Goal: Navigation & Orientation: Understand site structure

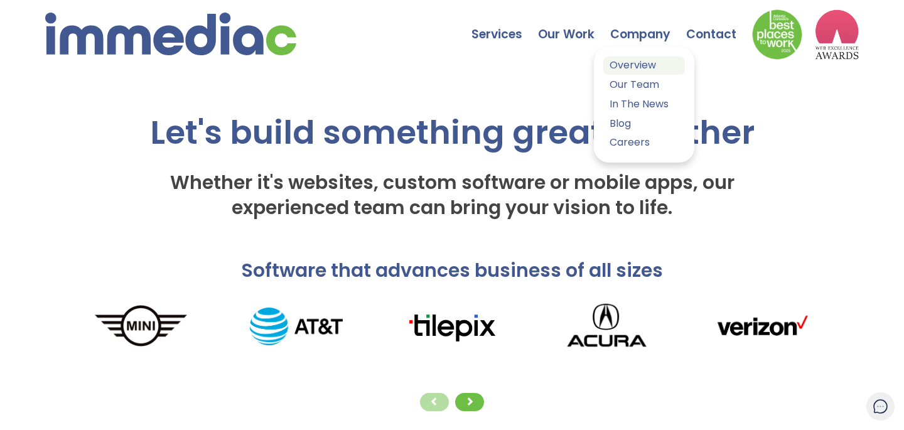
click at [632, 64] on link "Overview" at bounding box center [644, 66] width 82 height 18
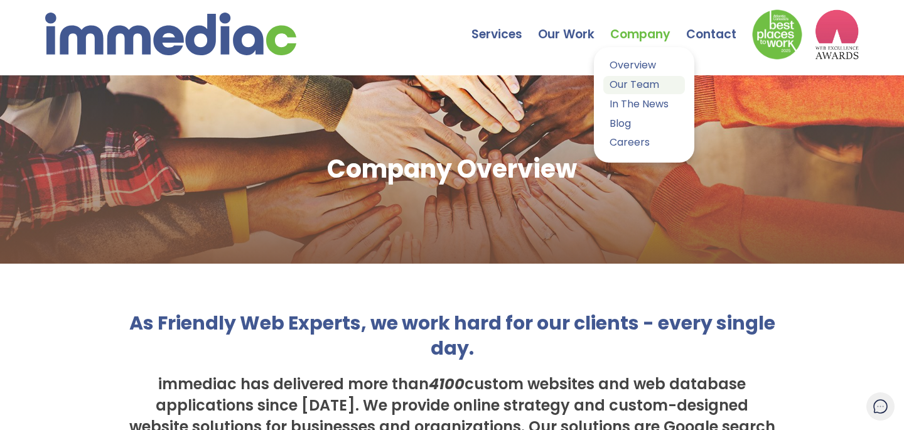
click at [621, 83] on link "Our Team" at bounding box center [644, 85] width 82 height 18
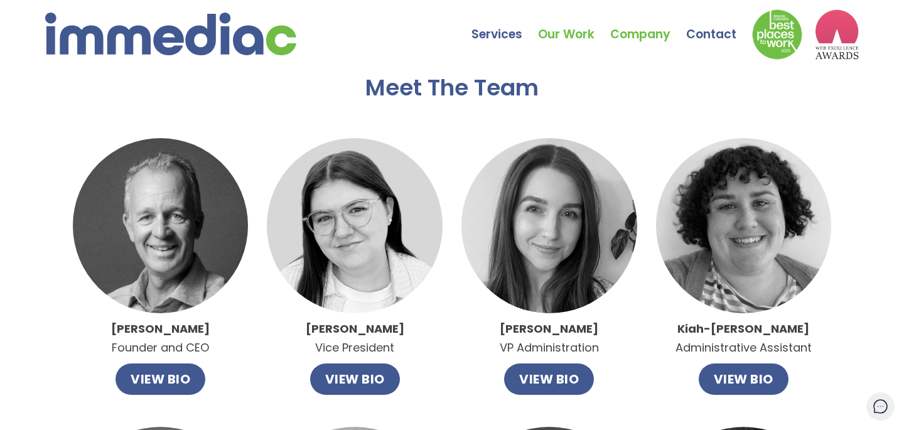
click at [566, 28] on link "Our Work" at bounding box center [574, 25] width 72 height 44
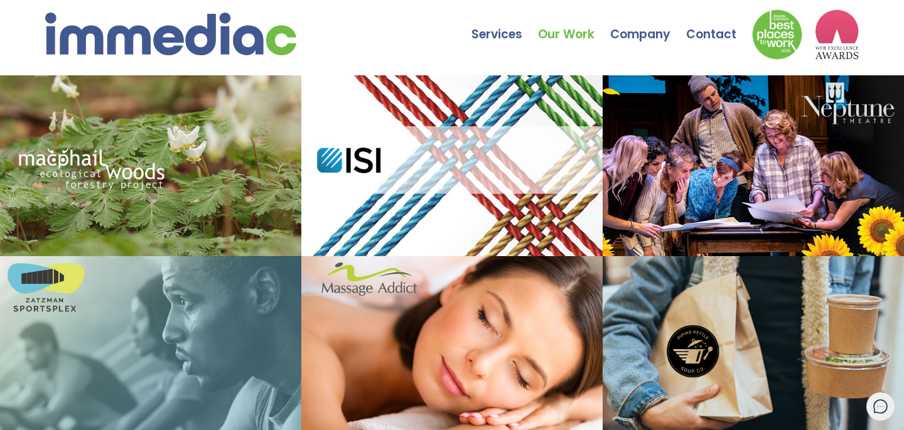
click at [243, 30] on img at bounding box center [170, 34] width 251 height 43
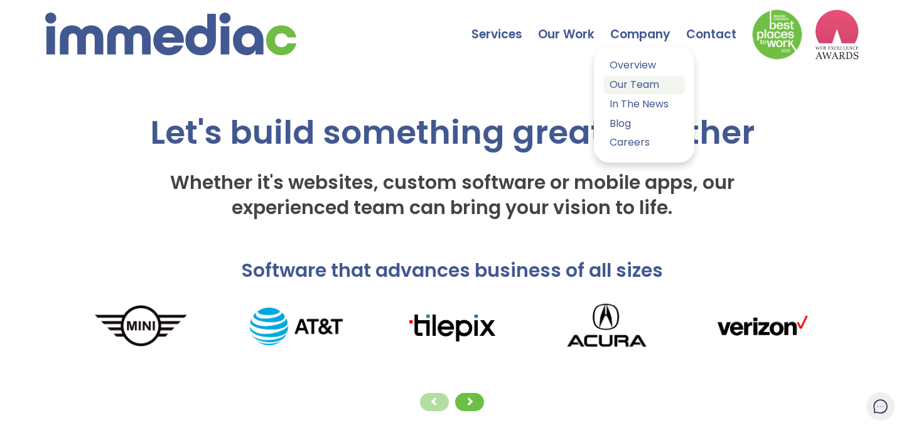
click at [625, 85] on link "Our Team" at bounding box center [644, 85] width 82 height 18
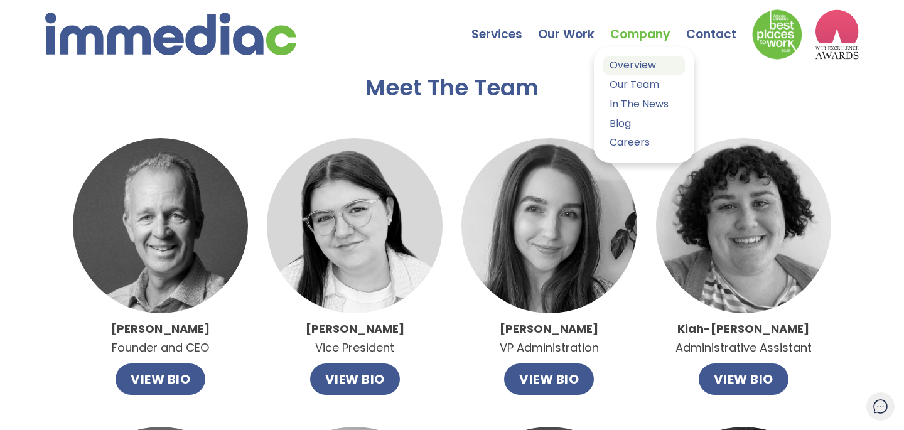
click at [626, 73] on link "Overview" at bounding box center [644, 66] width 82 height 18
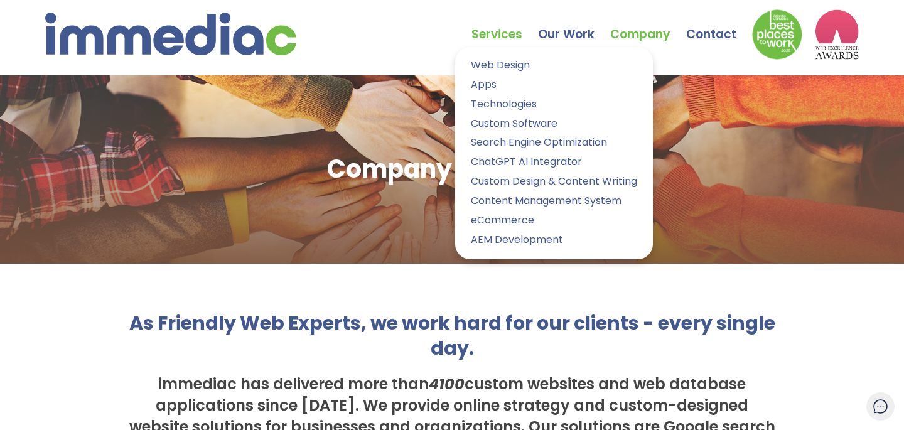
click at [499, 32] on link "Services" at bounding box center [505, 25] width 67 height 44
click at [250, 46] on img at bounding box center [170, 34] width 251 height 43
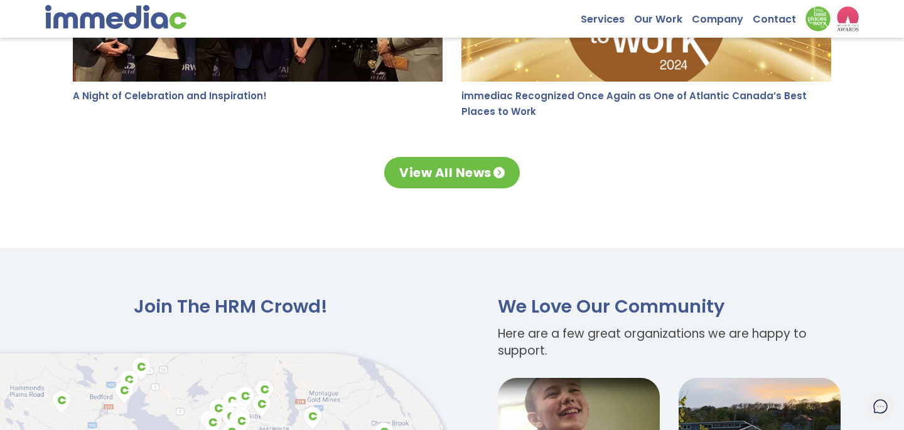
scroll to position [2390, 0]
